Goal: Information Seeking & Learning: Understand process/instructions

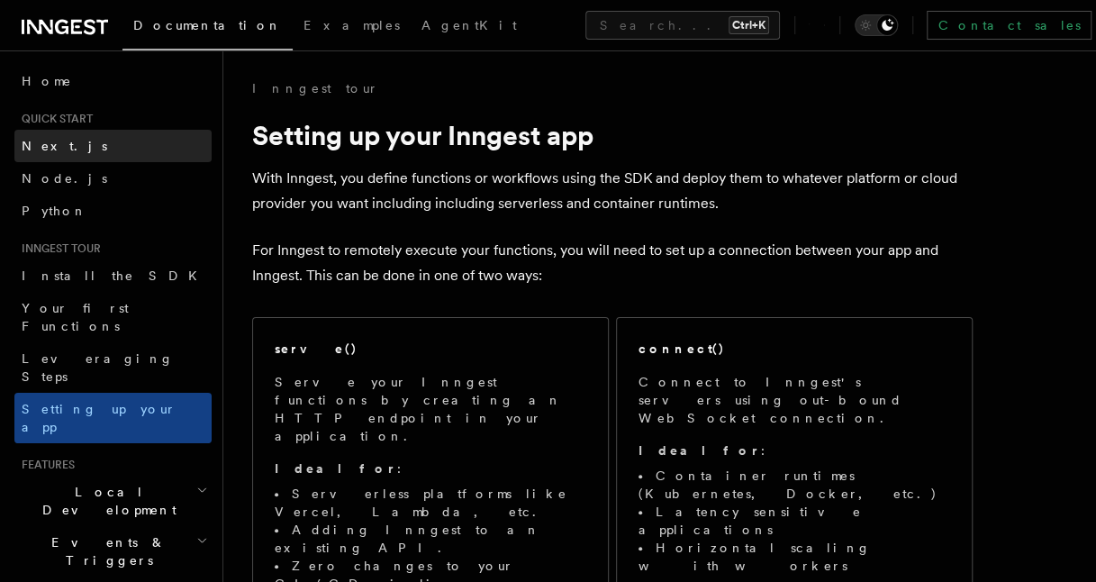
click at [63, 132] on link "Next.js" at bounding box center [112, 146] width 197 height 32
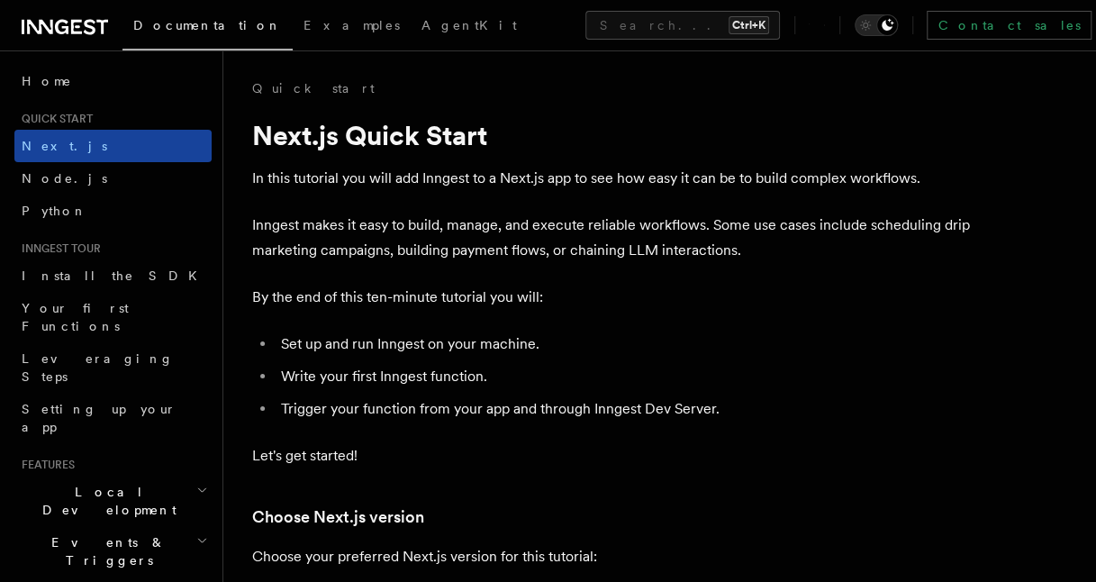
click at [77, 145] on link "Next.js" at bounding box center [112, 146] width 197 height 32
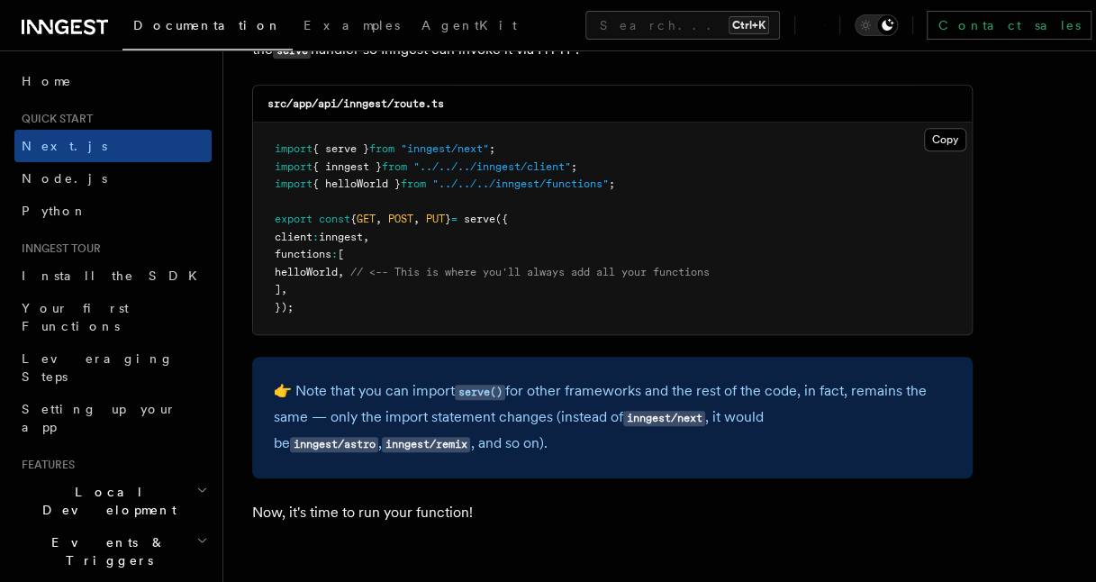
scroll to position [3664, 0]
